Goal: Task Accomplishment & Management: Use online tool/utility

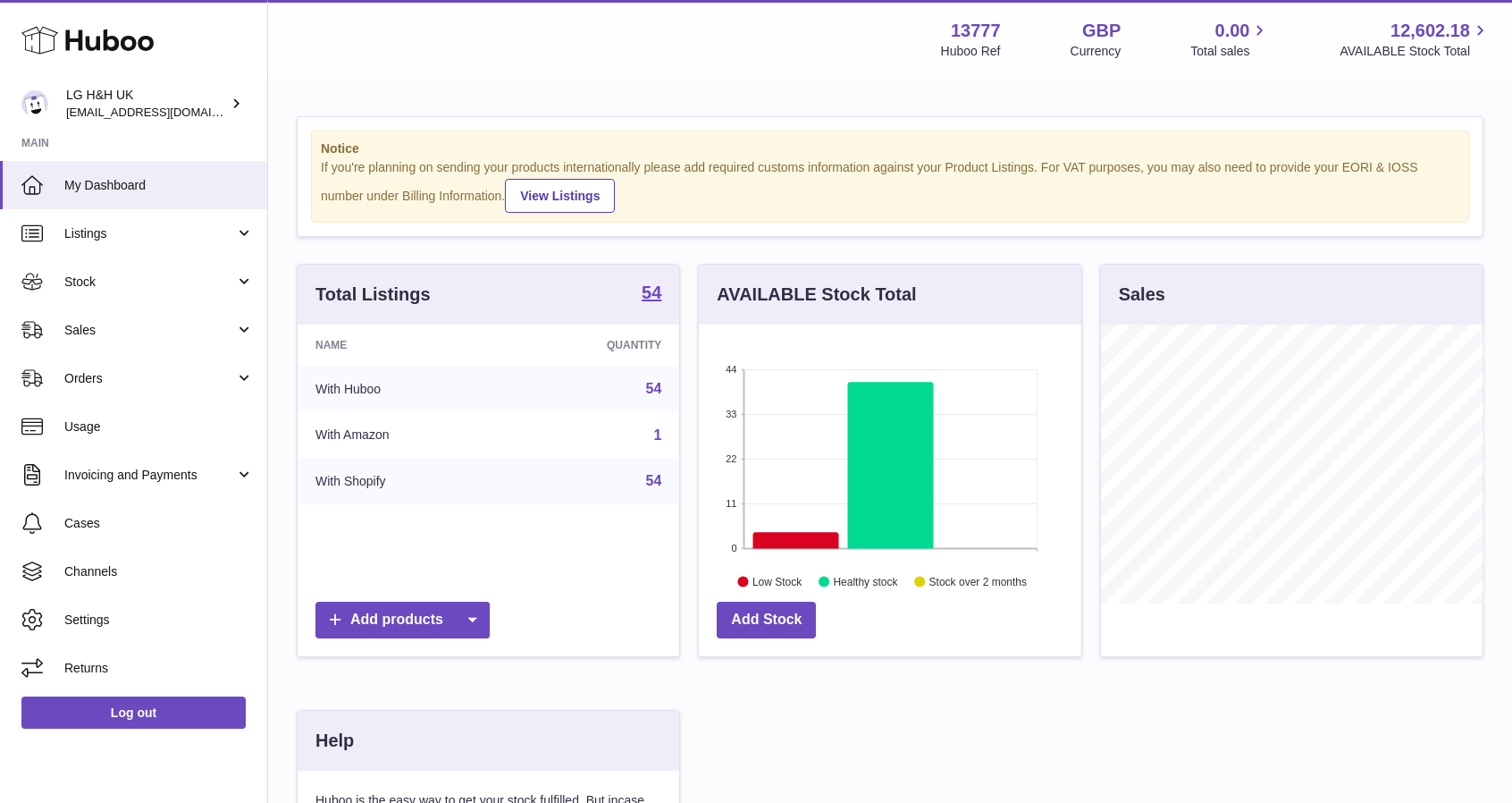
scroll to position [279, 383]
click at [125, 322] on span "Sales" at bounding box center [149, 331] width 171 height 17
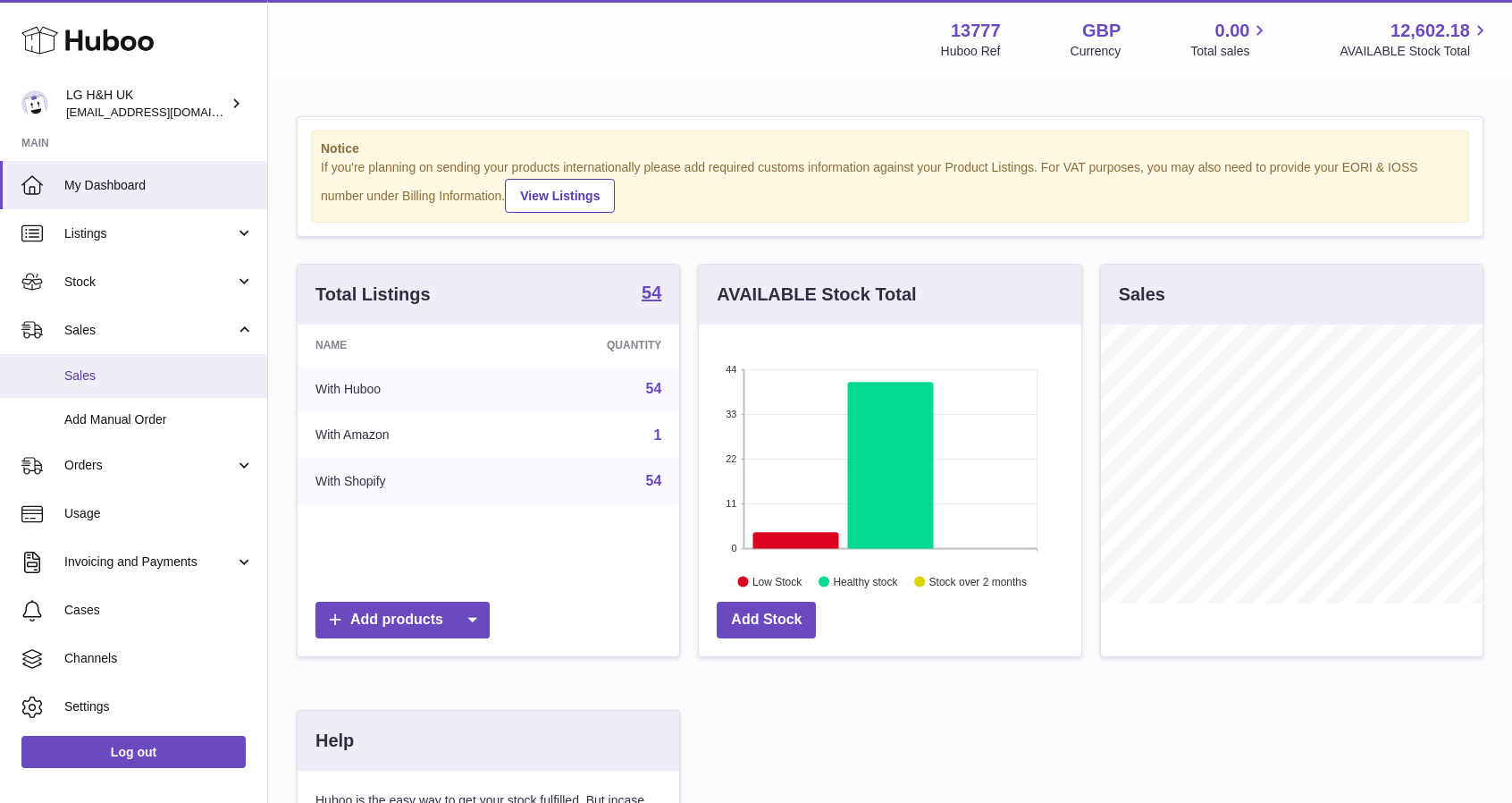
click at [89, 392] on link "Sales" at bounding box center [133, 375] width 267 height 43
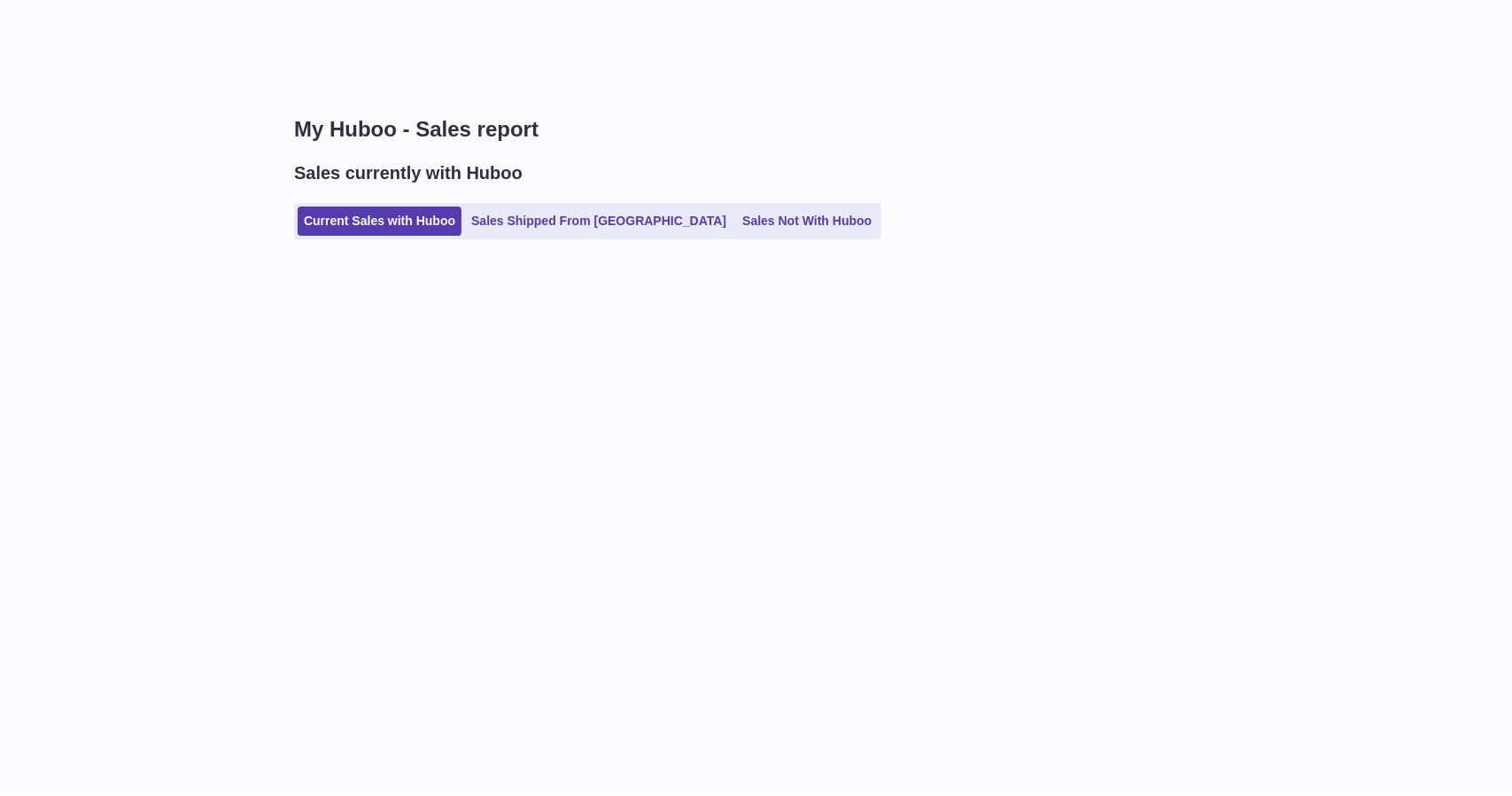
click at [372, 236] on ul "Current Sales with Huboo Sales Shipped From [GEOGRAPHIC_DATA] Sales Not With Hu…" at bounding box center [587, 221] width 587 height 36
click at [371, 224] on link "Current Sales with Huboo" at bounding box center [380, 221] width 164 height 30
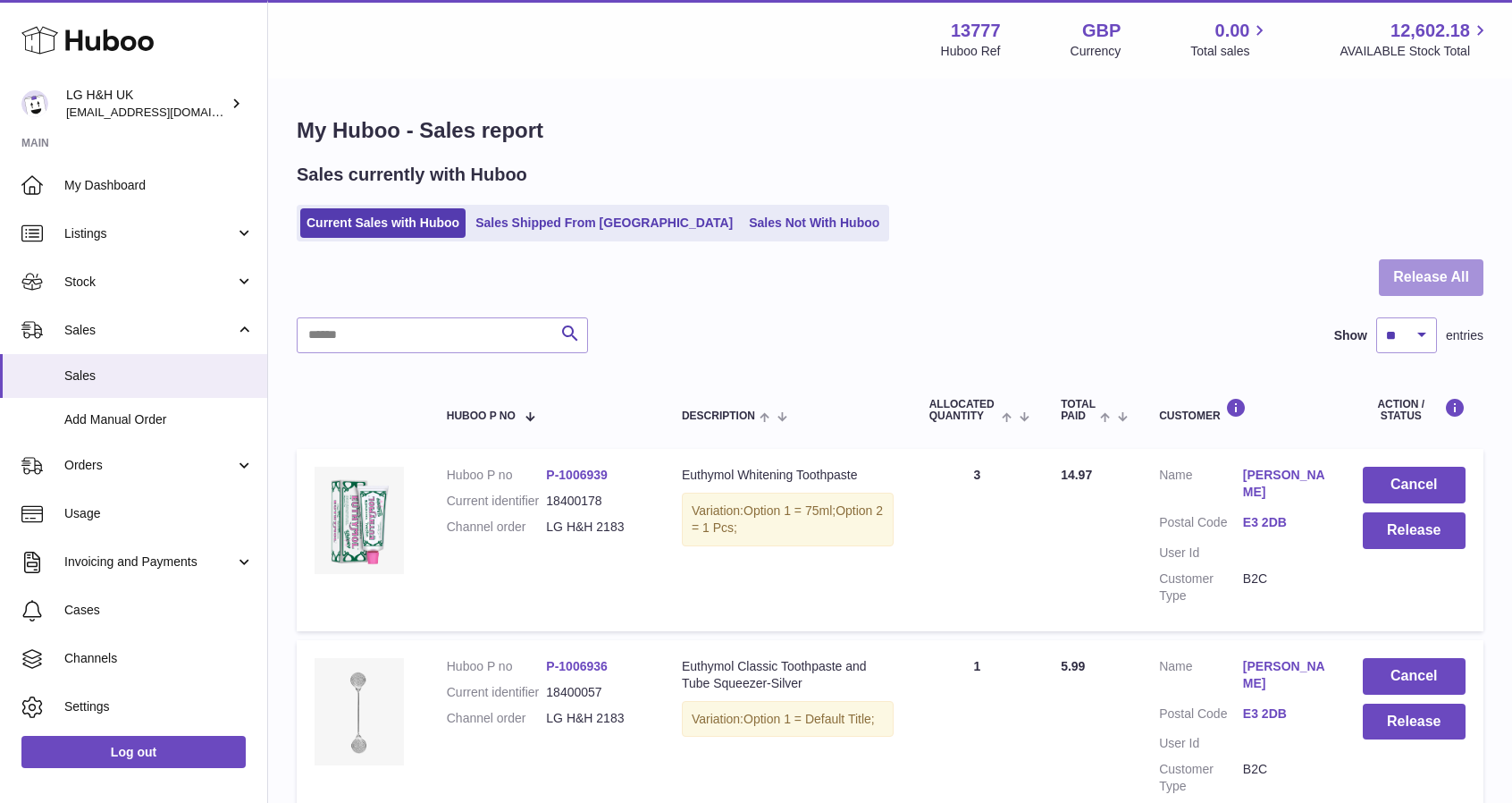
click at [1436, 281] on button "Release All" at bounding box center [1431, 278] width 104 height 37
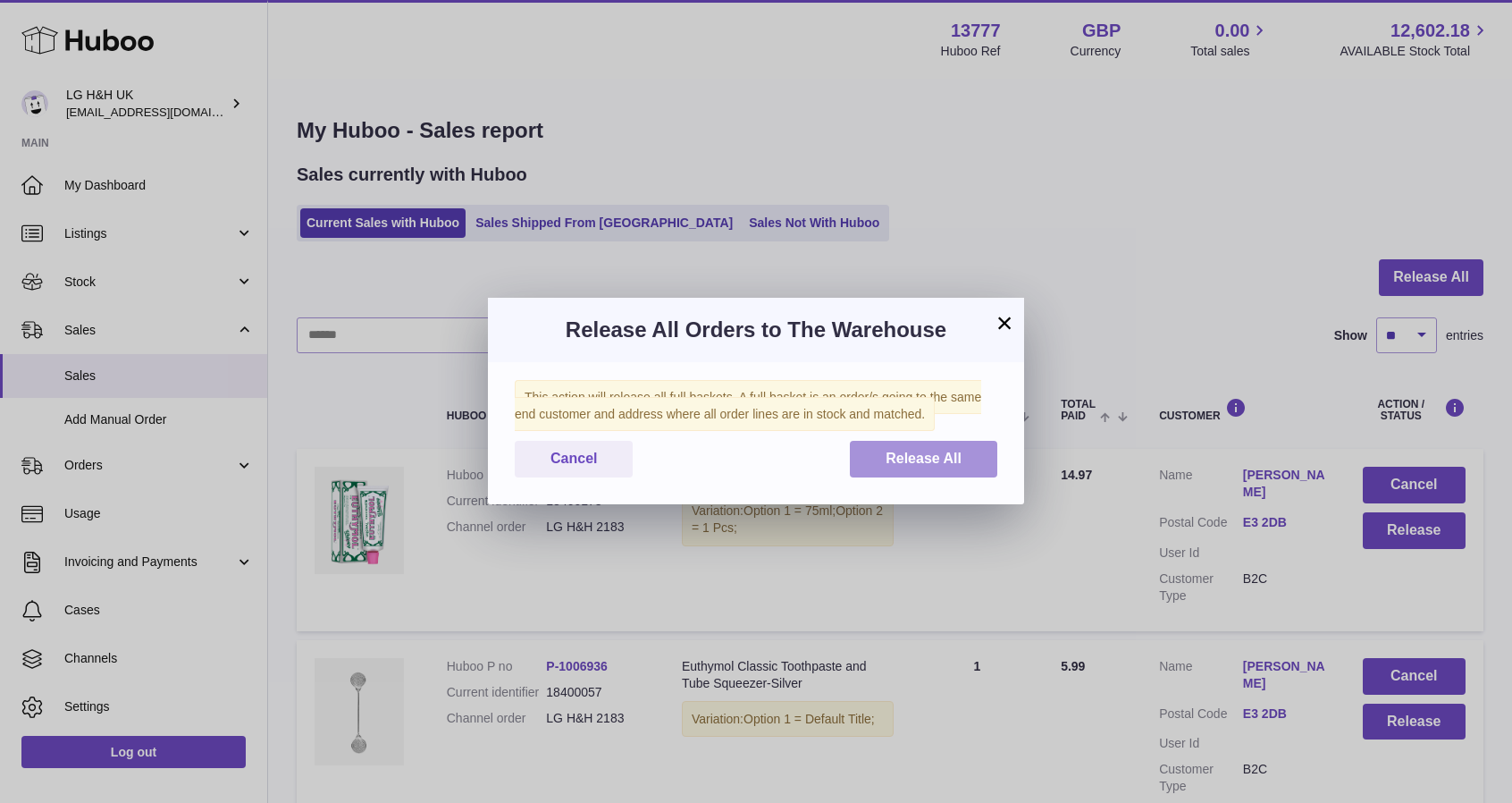
click at [968, 460] on button "Release All" at bounding box center [923, 459] width 147 height 37
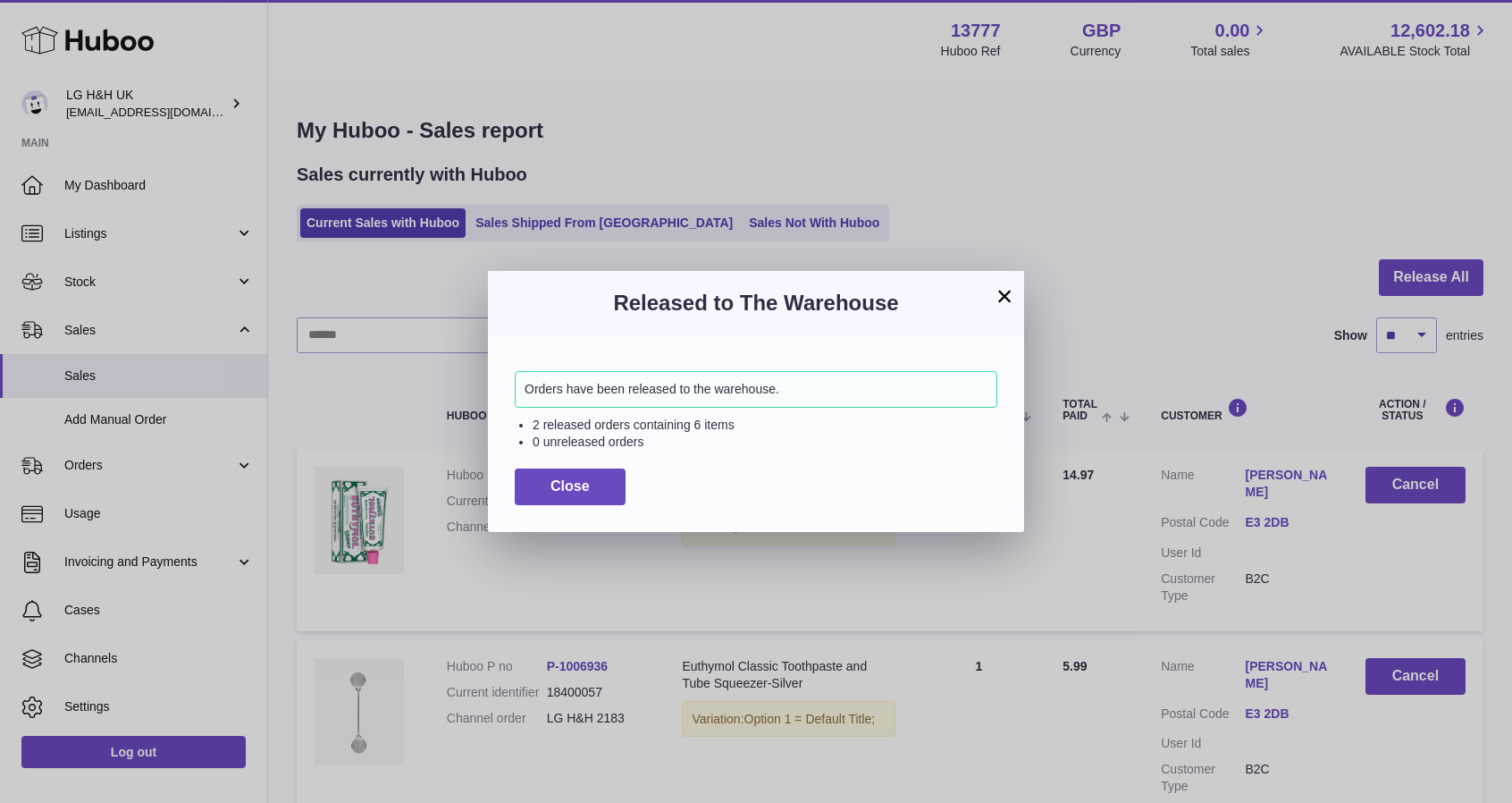
click at [1010, 299] on button "×" at bounding box center [1004, 296] width 21 height 21
